Goal: Transaction & Acquisition: Purchase product/service

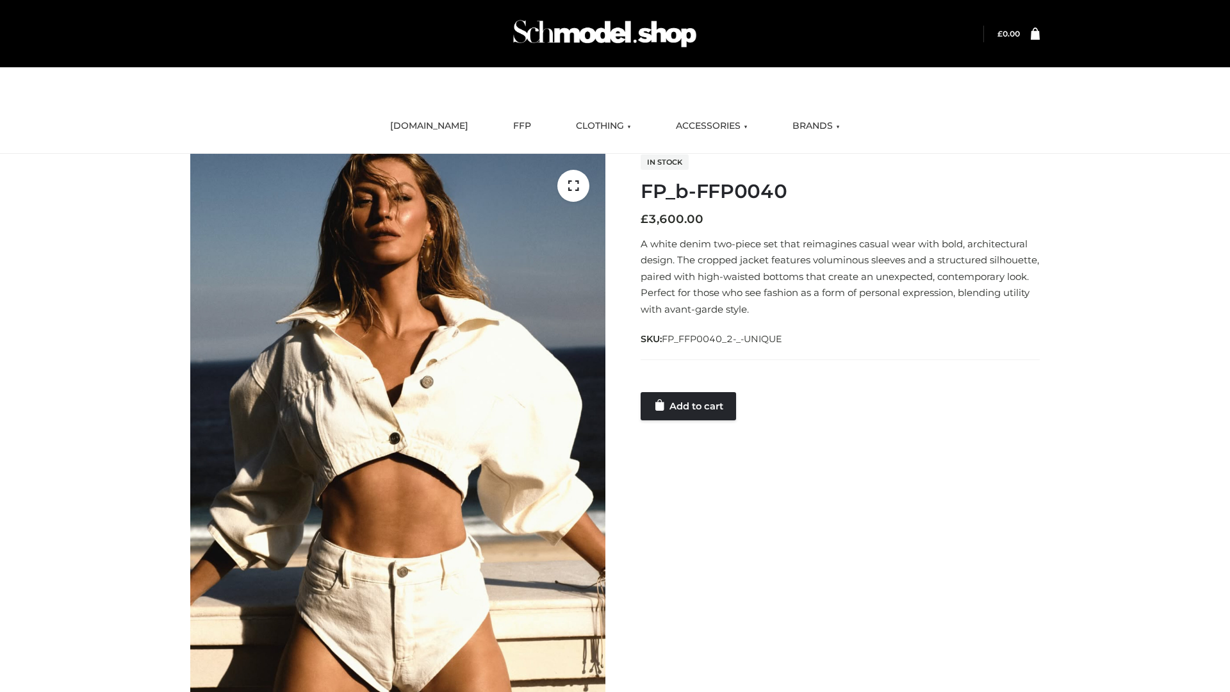
click at [689, 406] on link "Add to cart" at bounding box center [688, 406] width 95 height 28
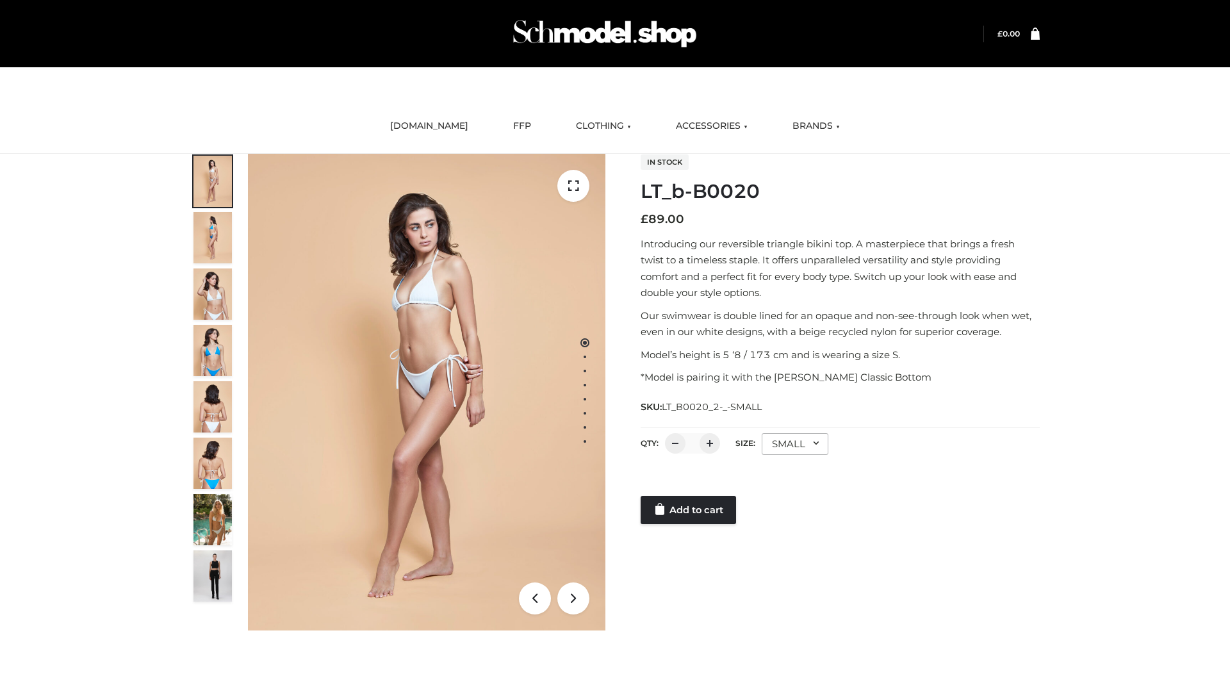
click at [689, 510] on link "Add to cart" at bounding box center [688, 510] width 95 height 28
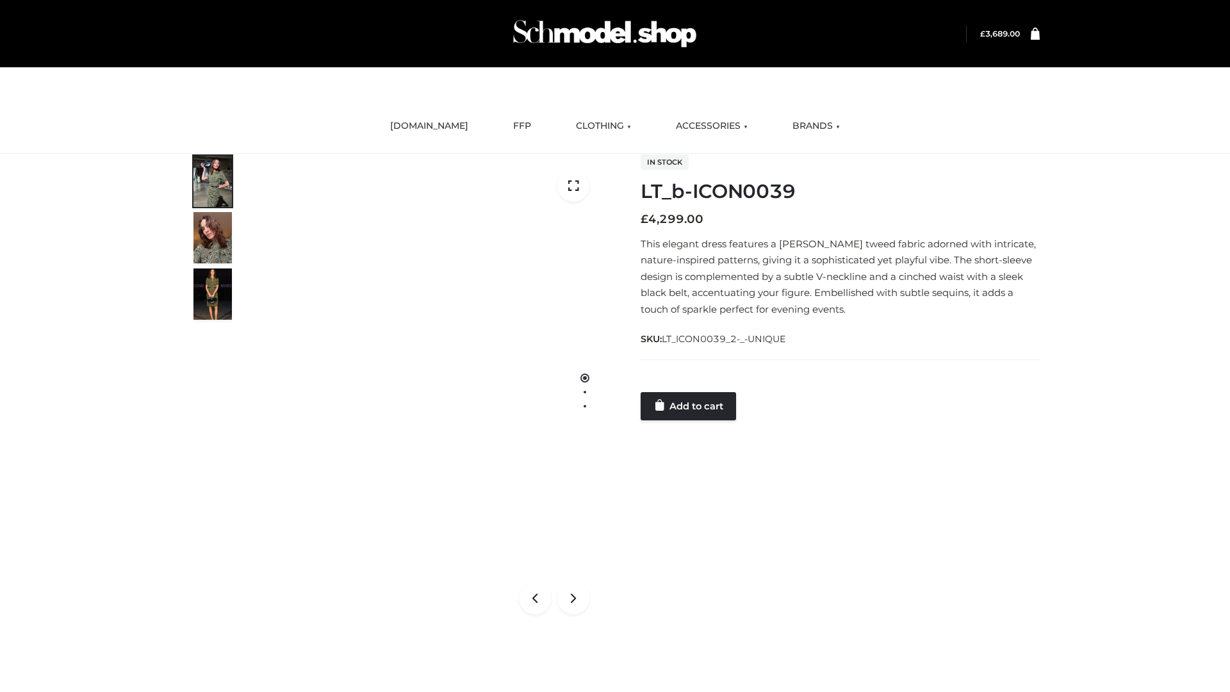
click at [689, 406] on link "Add to cart" at bounding box center [688, 406] width 95 height 28
